Goal: Navigation & Orientation: Find specific page/section

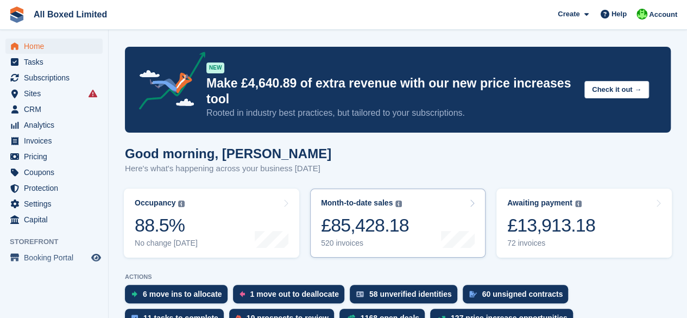
click at [346, 232] on div "£85,428.18" at bounding box center [365, 225] width 88 height 22
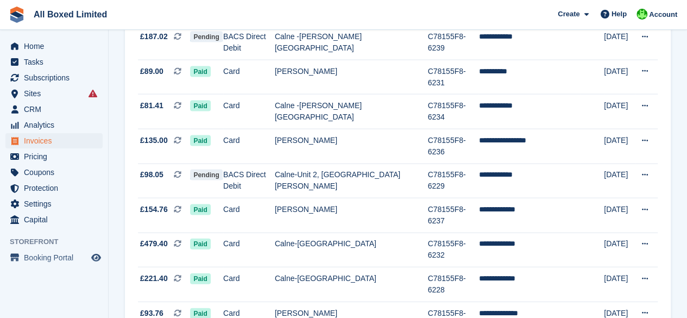
scroll to position [1083, 0]
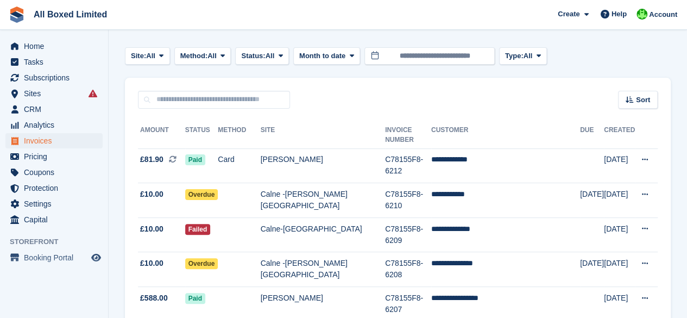
scroll to position [34, 0]
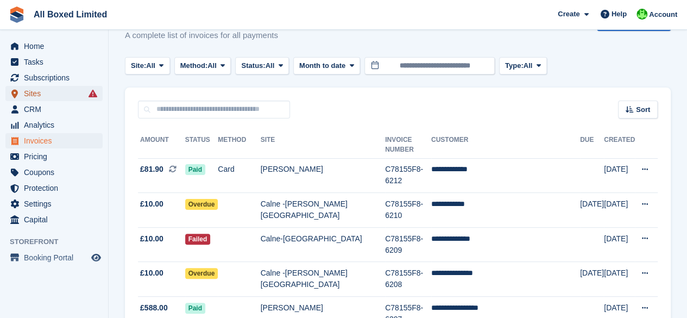
click at [79, 94] on span "Sites" at bounding box center [56, 93] width 65 height 15
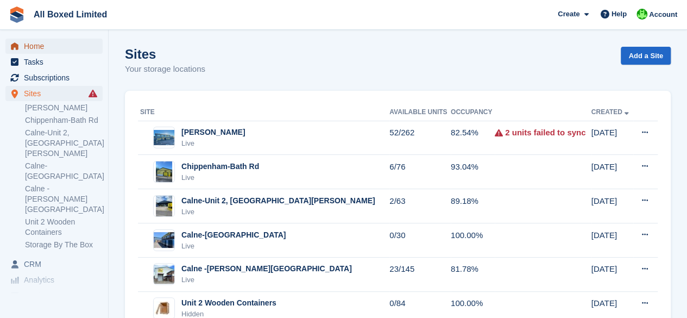
click at [41, 47] on span "Home" at bounding box center [56, 46] width 65 height 15
